Goal: Information Seeking & Learning: Learn about a topic

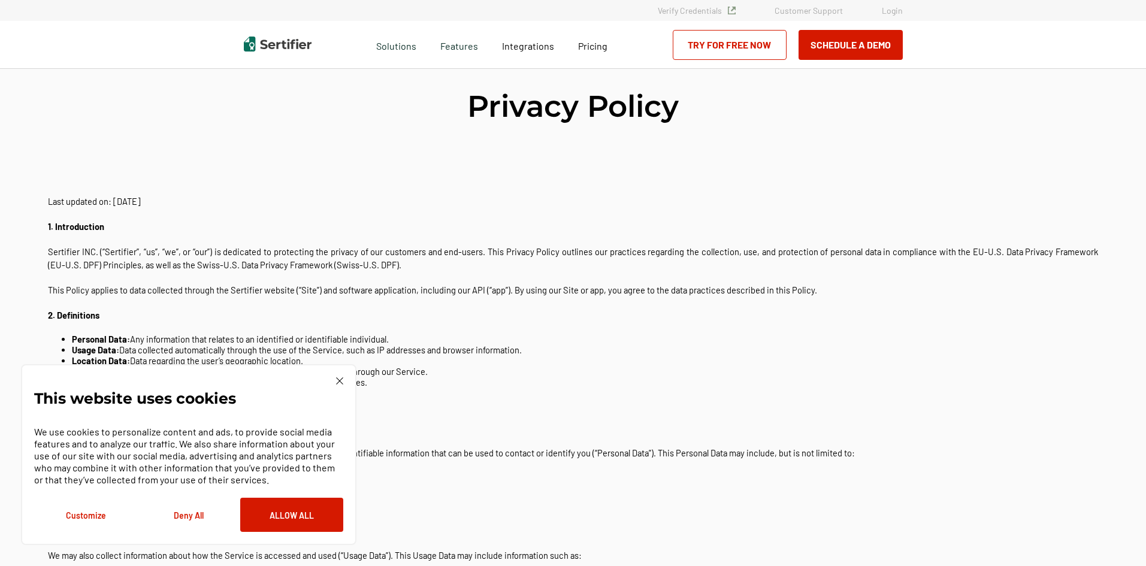
click at [332, 383] on div "This website uses cookies We use cookies to personalize content and ads, to pro…" at bounding box center [188, 454] width 309 height 155
click at [343, 381] on div "This website uses cookies We use cookies to personalize content and ads, to pro…" at bounding box center [188, 454] width 335 height 181
click at [343, 381] on img at bounding box center [339, 380] width 7 height 7
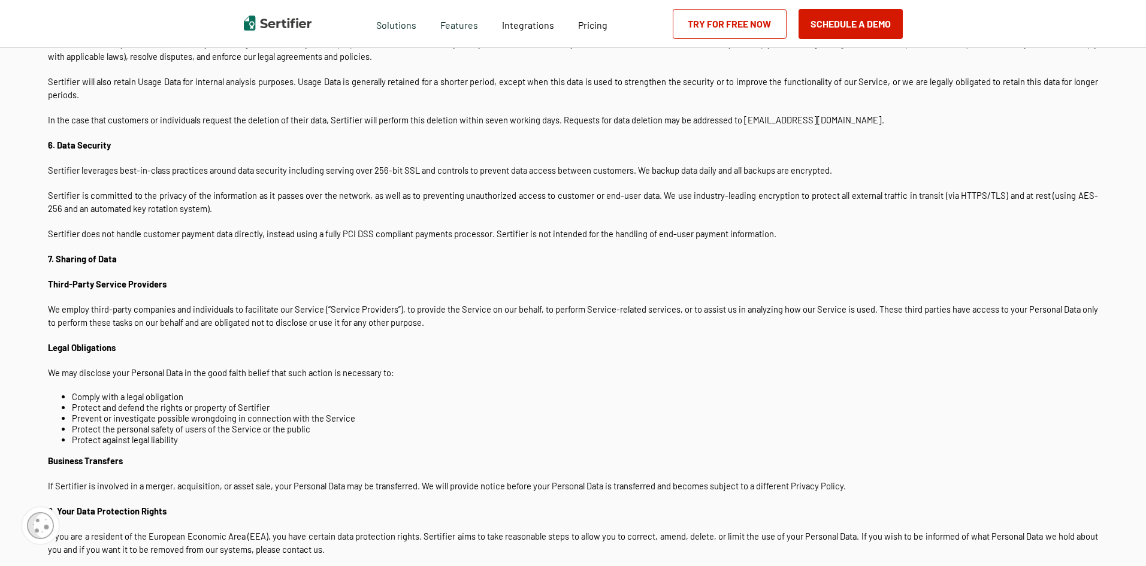
scroll to position [1078, 0]
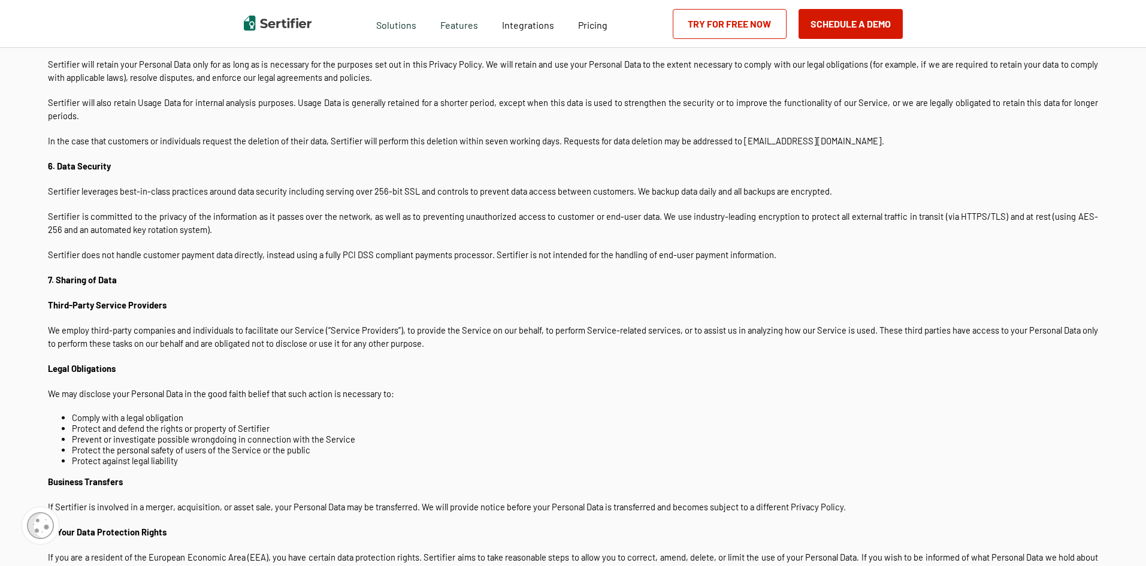
click at [79, 194] on p "Sertifier leverages best-in-class practices around data security including serv…" at bounding box center [573, 190] width 1050 height 13
click at [148, 195] on p "Sertifier leverages best-in-class practices around data security including serv…" at bounding box center [573, 190] width 1050 height 13
click at [106, 191] on p "Sertifier leverages best-in-class practices around data security including serv…" at bounding box center [573, 190] width 1050 height 13
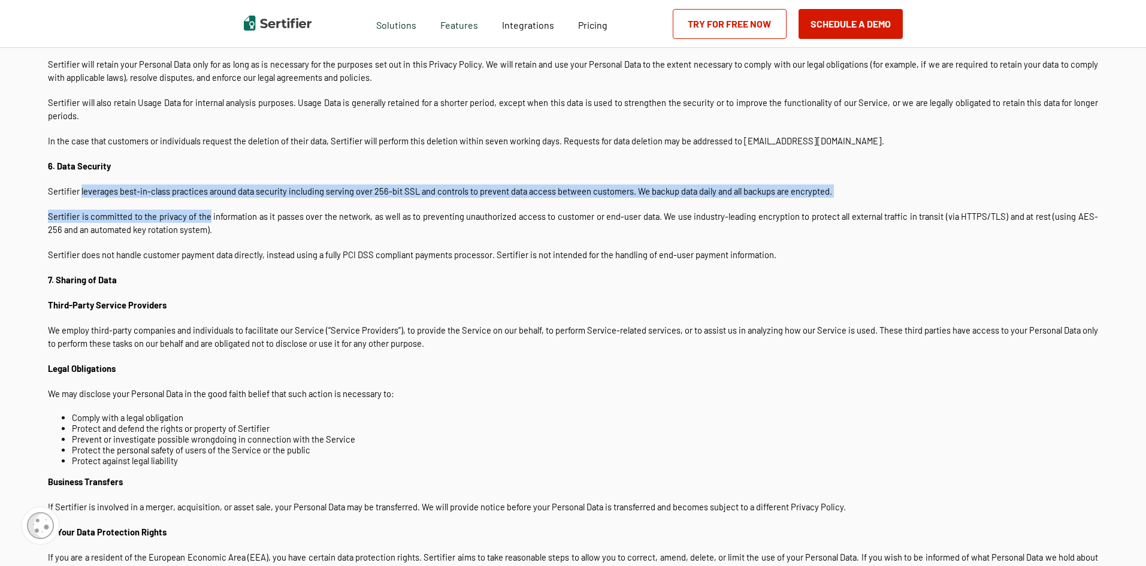
drag, startPoint x: 106, startPoint y: 191, endPoint x: 205, endPoint y: 199, distance: 99.1
click at [205, 199] on div "Last updated on: [DATE] 1. Introduction Sertifier INC. (“Sertifier”, “us”, “we”…" at bounding box center [573, 261] width 1050 height 2306
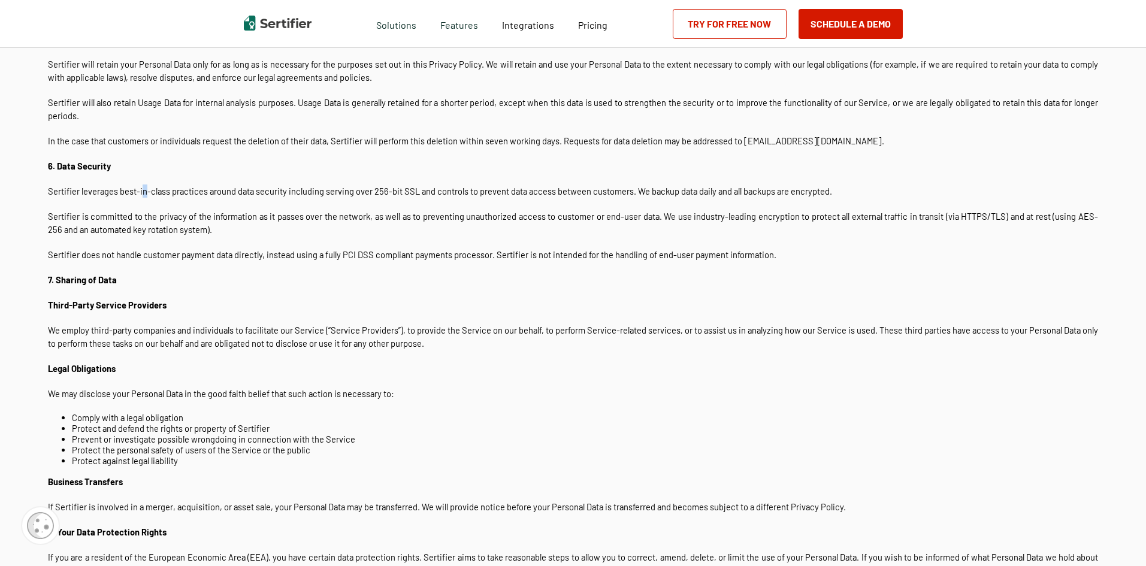
drag, startPoint x: 148, startPoint y: 195, endPoint x: 154, endPoint y: 193, distance: 6.1
click at [151, 194] on p "Sertifier leverages best-in-class practices around data security including serv…" at bounding box center [573, 190] width 1050 height 13
click at [168, 192] on p "Sertifier leverages best-in-class practices around data security including serv…" at bounding box center [573, 190] width 1050 height 13
click at [192, 194] on p "Sertifier leverages best-in-class practices around data security including serv…" at bounding box center [573, 190] width 1050 height 13
click at [131, 186] on p "Sertifier leverages best-in-class practices around data security including serv…" at bounding box center [573, 190] width 1050 height 13
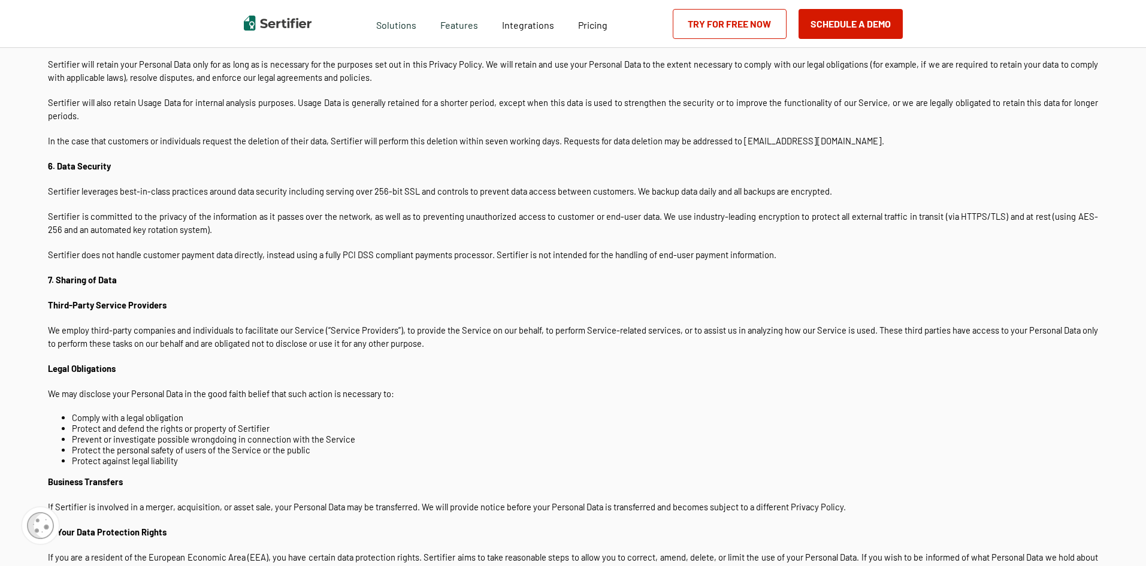
click at [180, 190] on p "Sertifier leverages best-in-class practices around data security including serv…" at bounding box center [573, 190] width 1050 height 13
click at [145, 189] on p "Sertifier leverages best-in-class practices around data security including serv…" at bounding box center [573, 190] width 1050 height 13
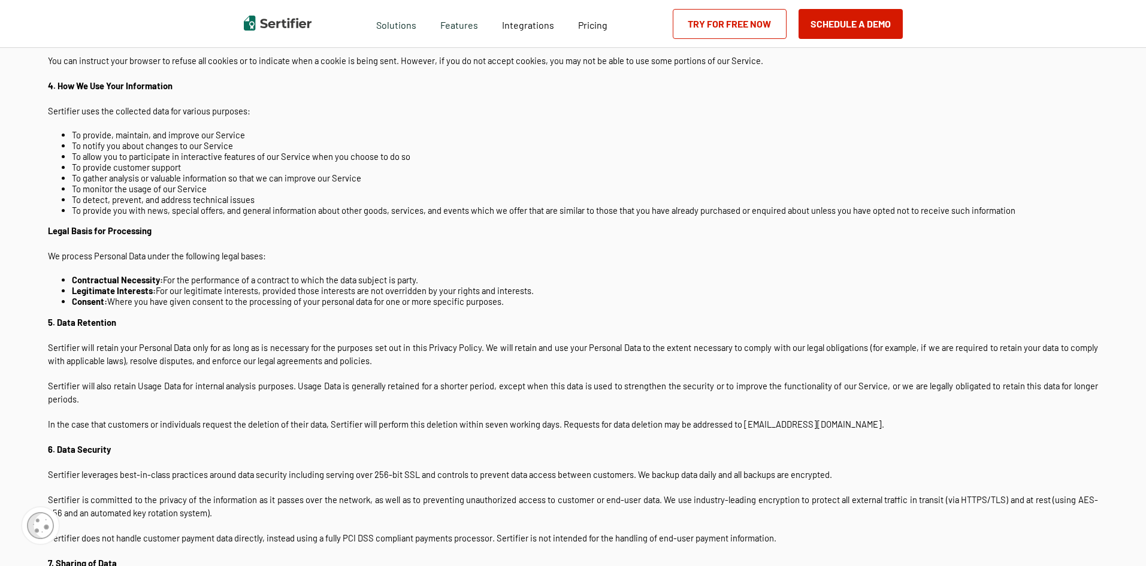
scroll to position [779, 0]
